Goal: Task Accomplishment & Management: Manage account settings

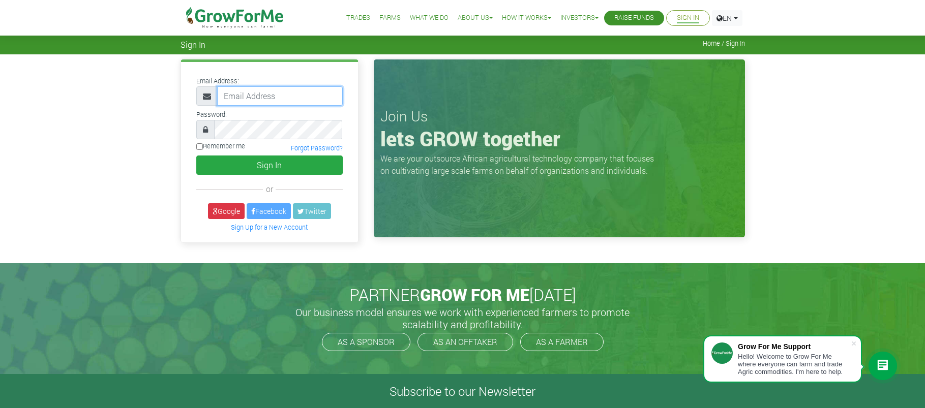
click at [275, 98] on input "email" at bounding box center [280, 95] width 126 height 19
click at [279, 95] on input "email" at bounding box center [280, 95] width 126 height 19
type input "233244967001@growforme.com"
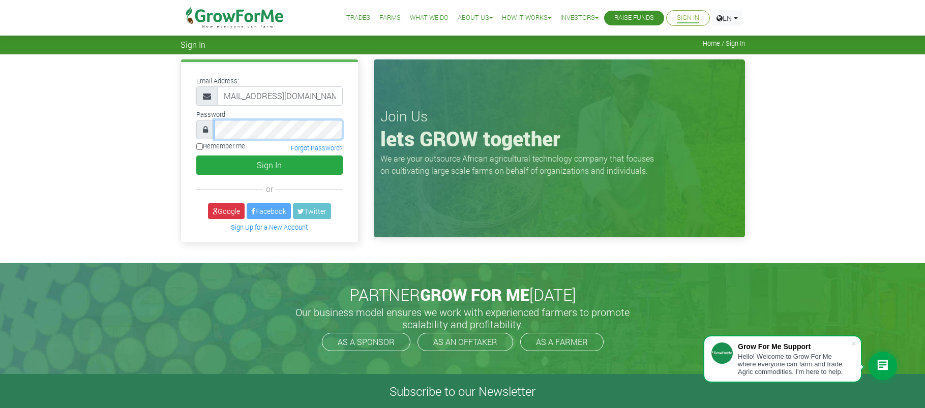
scroll to position [0, 0]
click at [291, 101] on input "233244967001@growforme.com" at bounding box center [280, 95] width 126 height 19
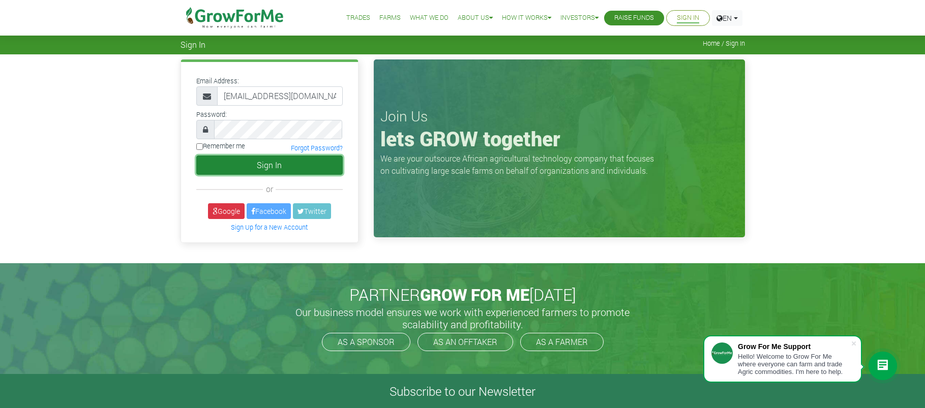
click at [288, 166] on button "Sign In" at bounding box center [269, 165] width 146 height 19
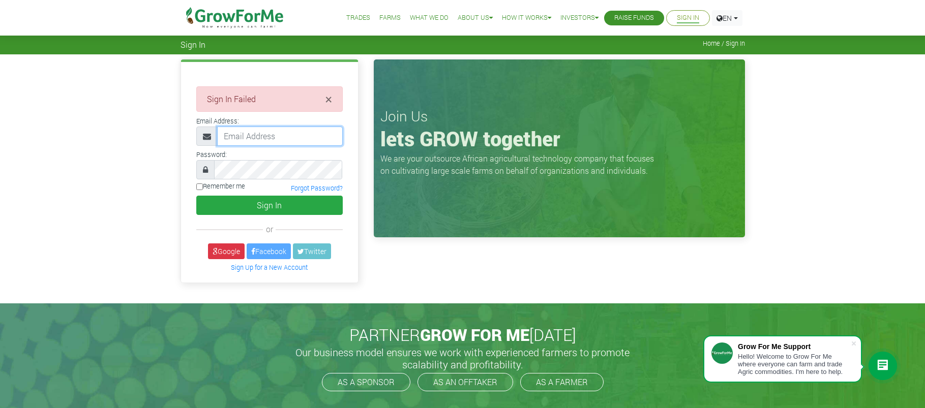
click at [294, 132] on input "email" at bounding box center [280, 136] width 126 height 19
type input "233244967001@growforme.com"
click at [199, 188] on input "Remember me" at bounding box center [199, 187] width 7 height 7
checkbox input "true"
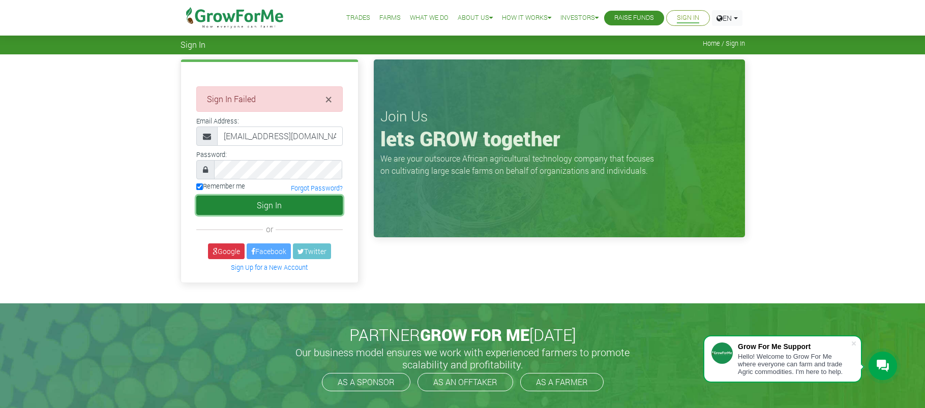
click at [271, 205] on button "Sign In" at bounding box center [269, 205] width 146 height 19
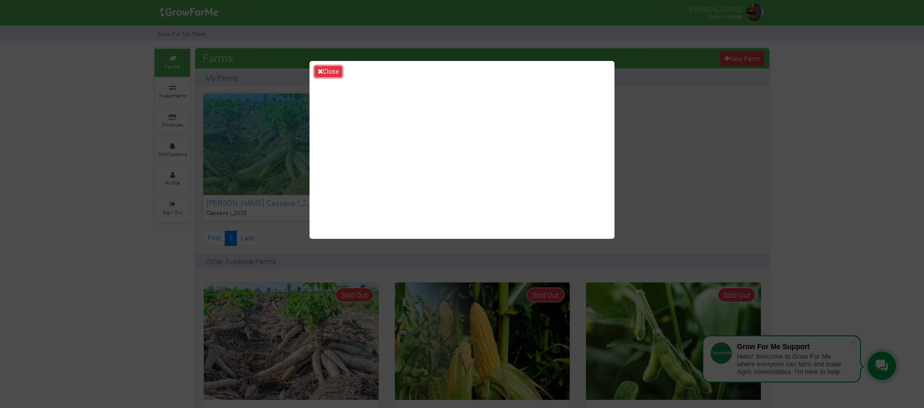
click at [328, 71] on button "Close" at bounding box center [328, 71] width 27 height 11
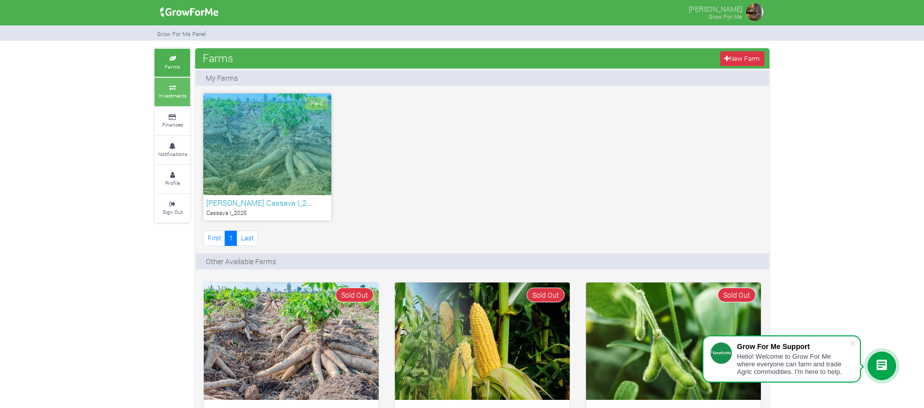
click at [176, 95] on small "Investments" at bounding box center [173, 95] width 28 height 7
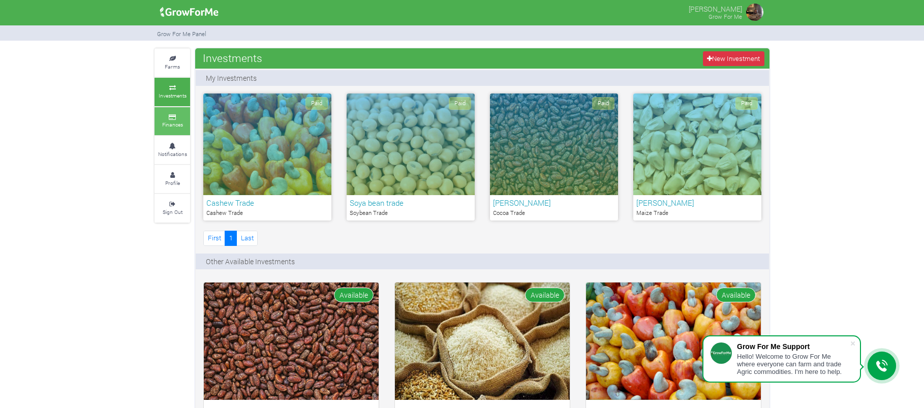
click at [169, 116] on icon at bounding box center [172, 117] width 31 height 5
